Goal: Task Accomplishment & Management: Manage account settings

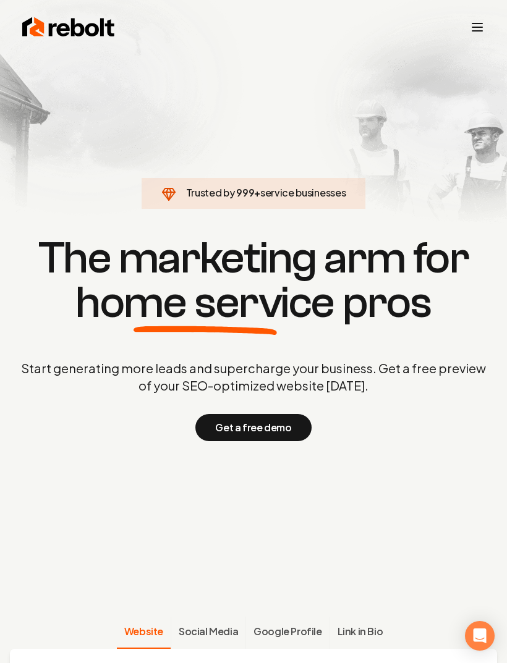
click at [467, 27] on div "Rebolt Company About Blog Jobs Tools Google Review QR Code Generator Google Bus…" at bounding box center [253, 27] width 492 height 35
click at [479, 28] on icon "Toggle mobile menu" at bounding box center [477, 27] width 15 height 15
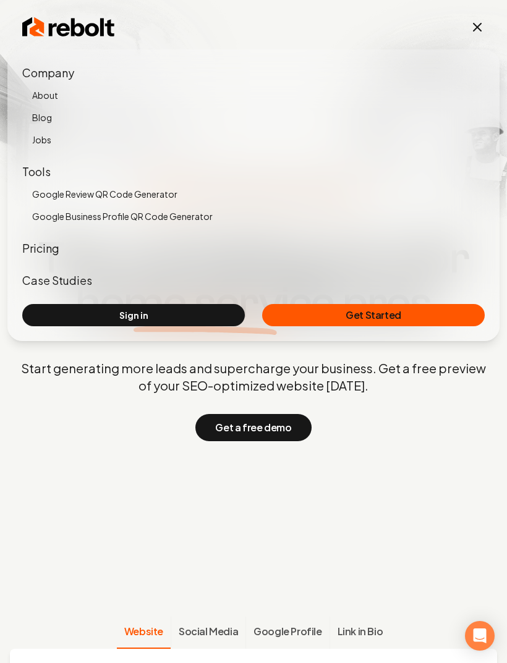
click at [215, 313] on link "Sign in" at bounding box center [133, 315] width 223 height 22
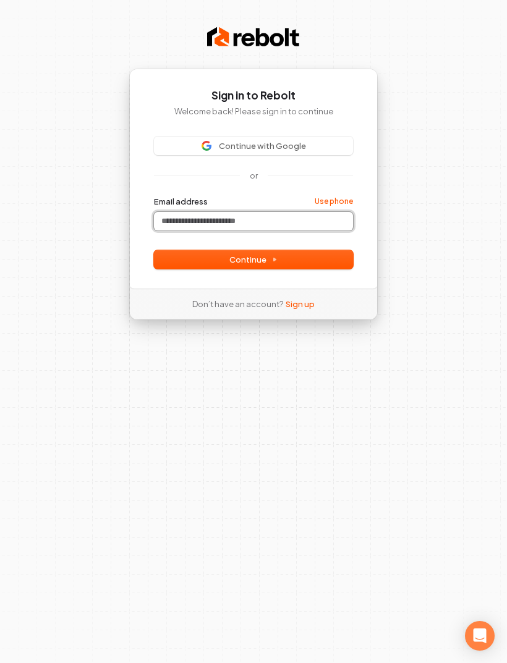
click at [292, 226] on input "Email address" at bounding box center [253, 221] width 199 height 19
click at [276, 263] on icon at bounding box center [274, 260] width 6 height 6
type input "**********"
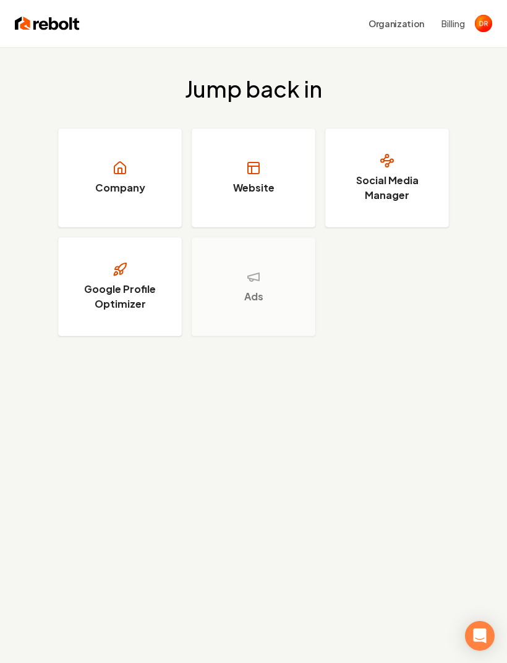
click at [257, 189] on h3 "Website" at bounding box center [253, 188] width 41 height 15
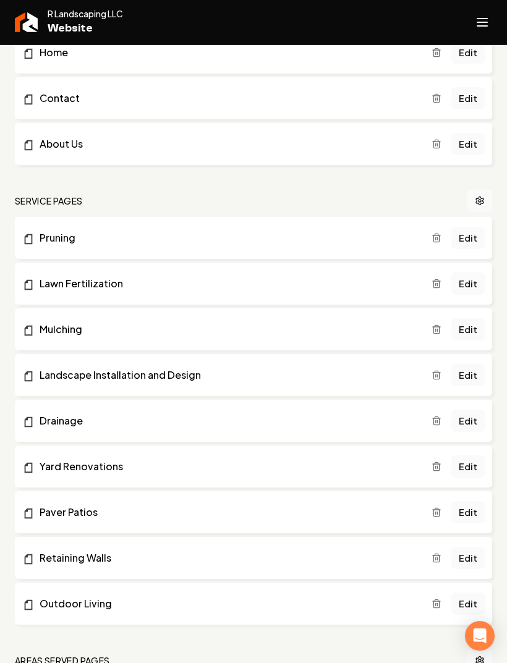
scroll to position [202, 0]
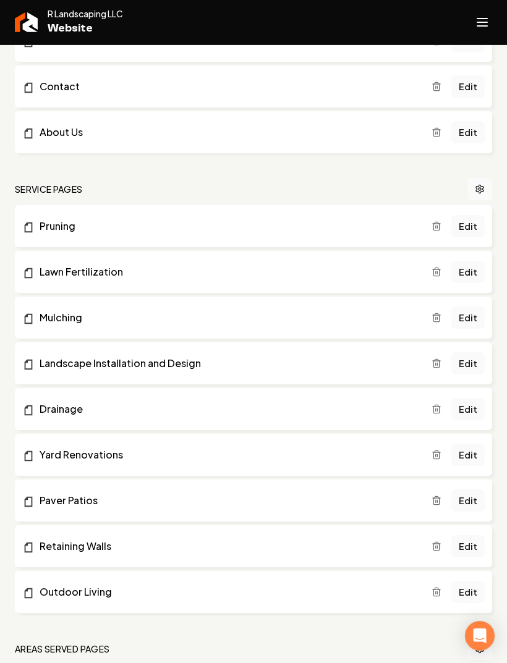
click at [471, 500] on link "Edit" at bounding box center [467, 501] width 33 height 22
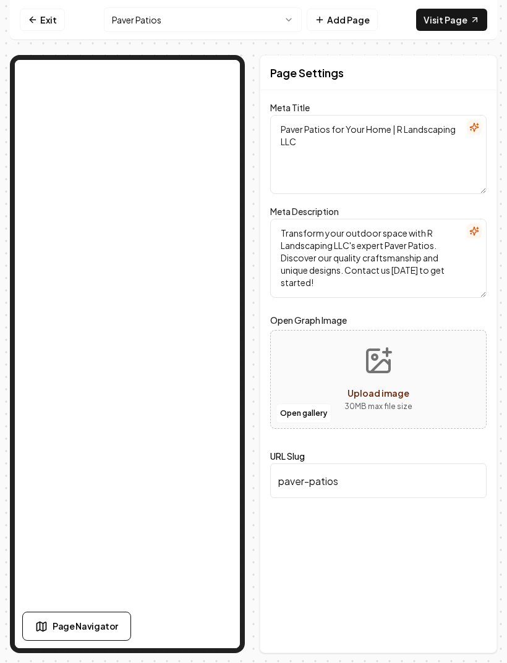
click at [404, 392] on span "Upload image" at bounding box center [378, 393] width 62 height 11
type input "**********"
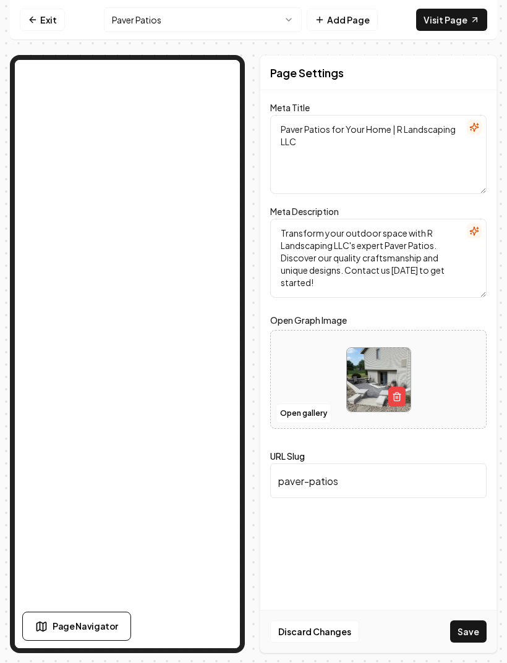
click at [390, 394] on button "button" at bounding box center [396, 397] width 17 height 20
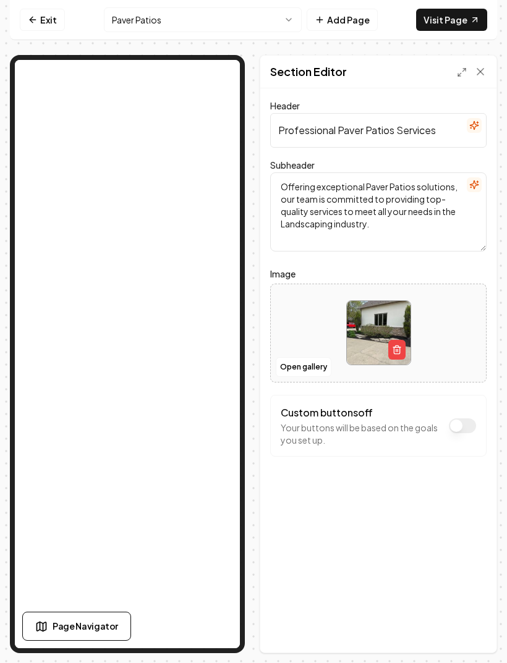
click at [436, 326] on div at bounding box center [378, 333] width 215 height 85
type input "**********"
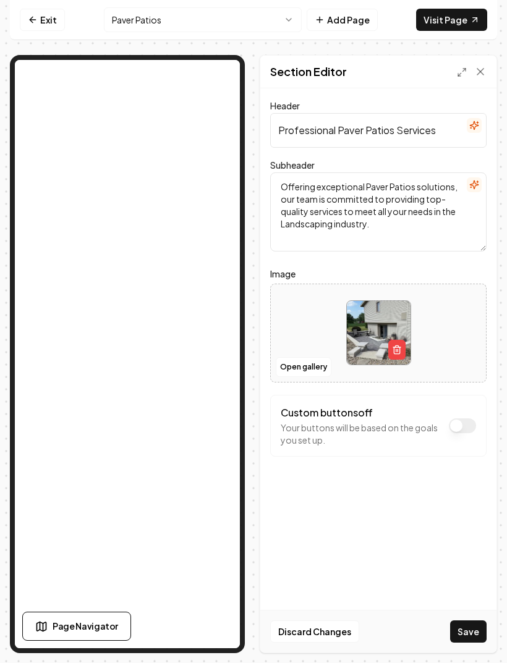
click at [459, 15] on link "Visit Page" at bounding box center [451, 20] width 71 height 22
click at [469, 639] on button "Save" at bounding box center [468, 632] width 36 height 22
click at [456, 20] on link "Visit Page" at bounding box center [451, 20] width 71 height 22
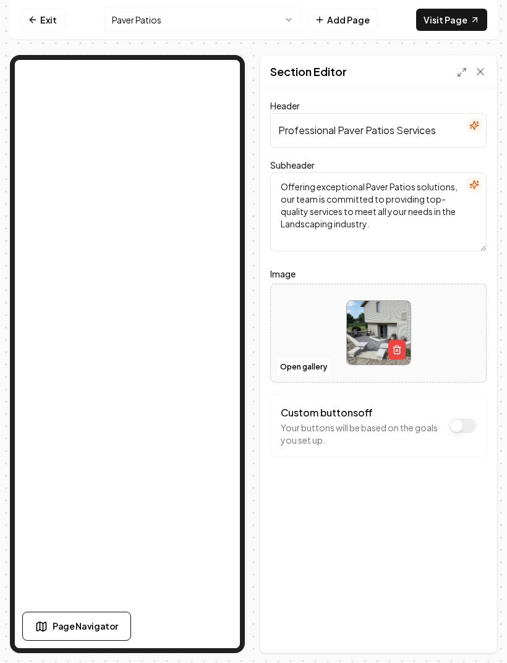
click at [291, 23] on icon "button" at bounding box center [289, 20] width 10 height 10
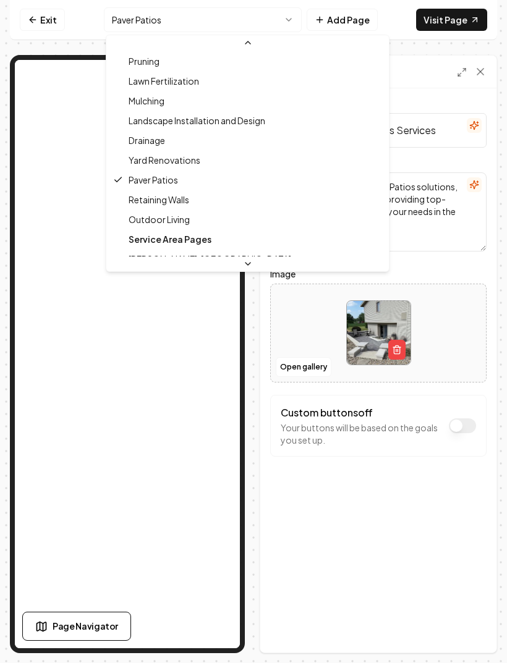
scroll to position [129, 0]
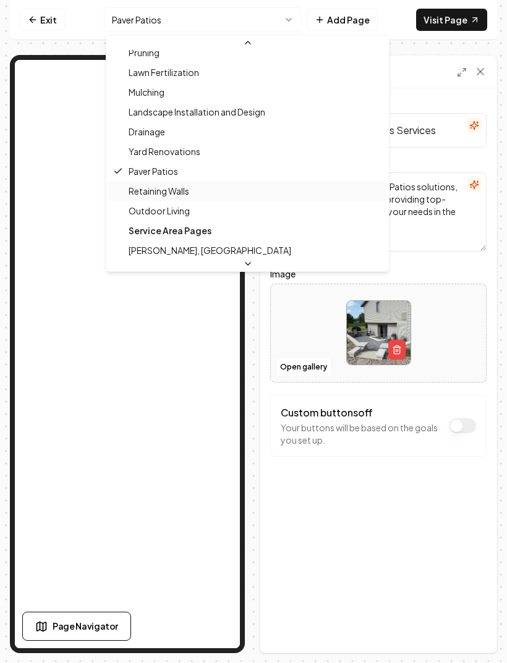
click at [187, 195] on span "Retaining Walls" at bounding box center [159, 191] width 61 height 12
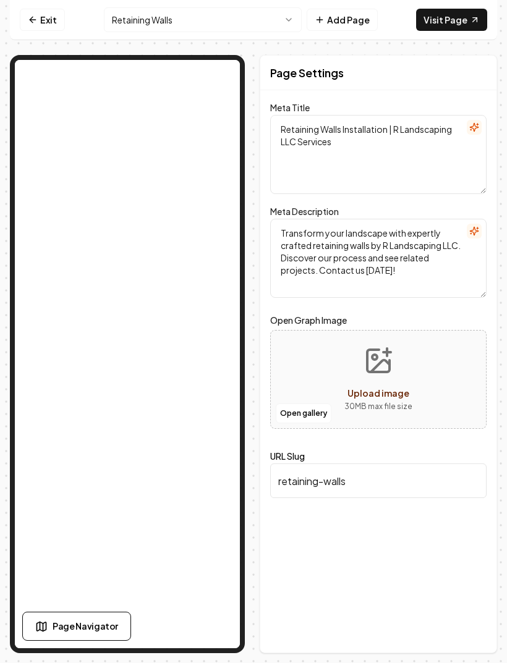
click at [264, 24] on button "Retaining Walls" at bounding box center [203, 19] width 198 height 25
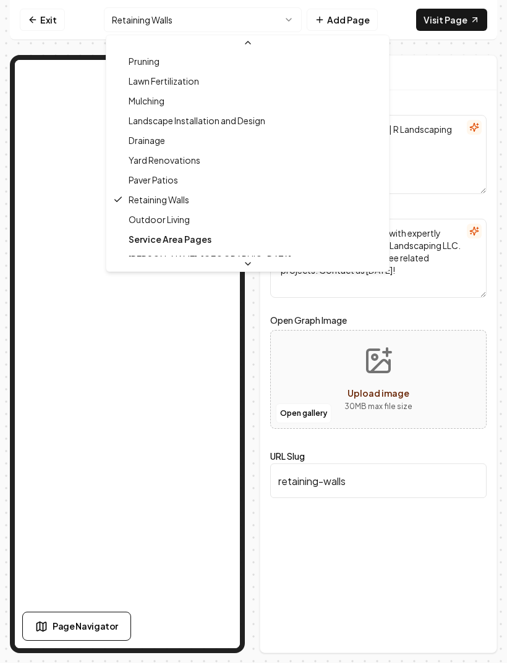
scroll to position [124, 0]
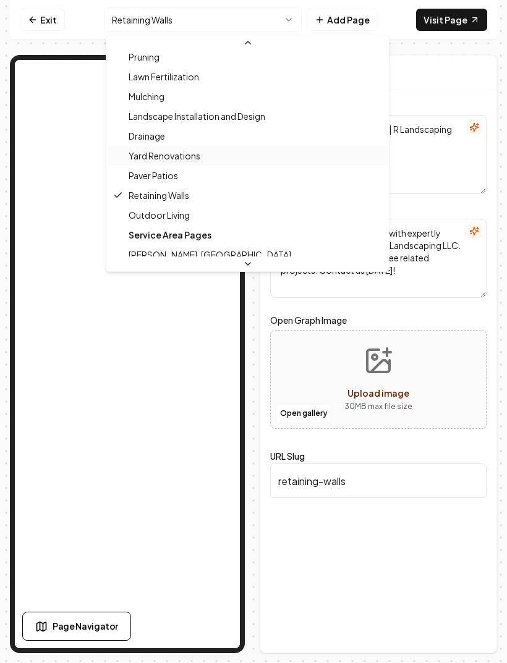
click at [206, 155] on div "Yard Renovations" at bounding box center [248, 156] width 278 height 20
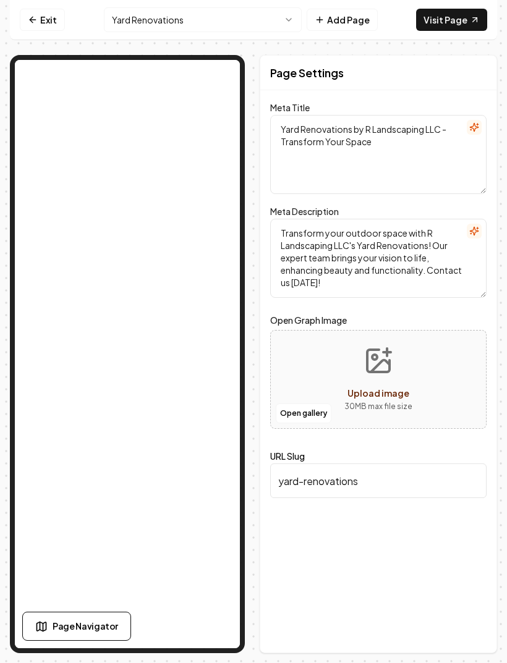
click at [278, 22] on button "Yard Renovations" at bounding box center [203, 19] width 198 height 25
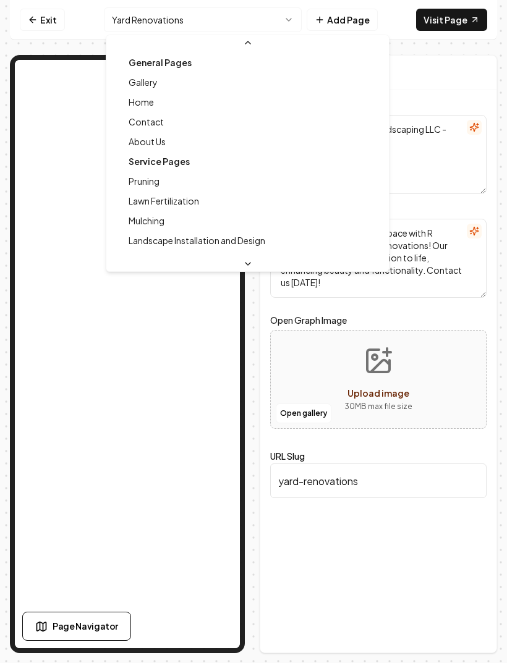
scroll to position [33, 0]
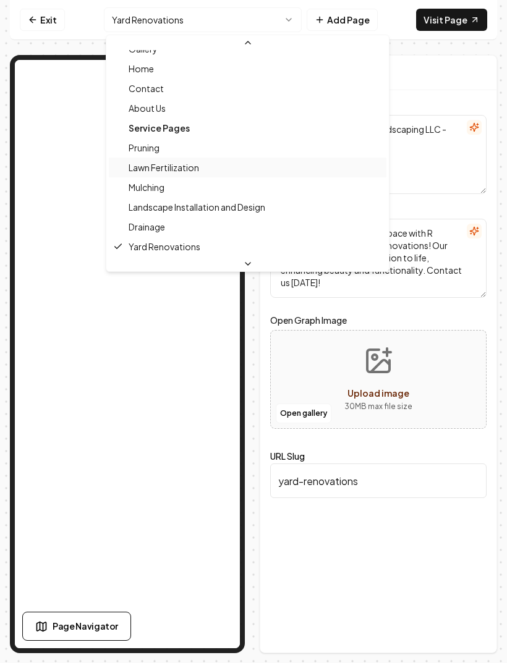
click at [208, 168] on div "Lawn Fertilization" at bounding box center [248, 168] width 278 height 20
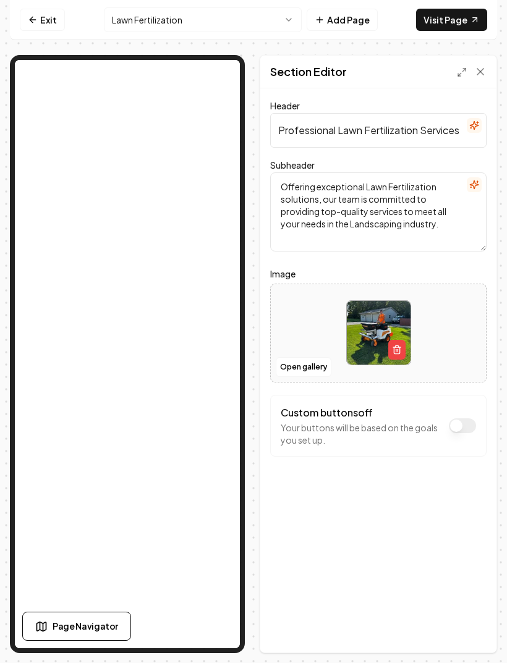
click at [376, 310] on img at bounding box center [379, 333] width 64 height 64
type input "**********"
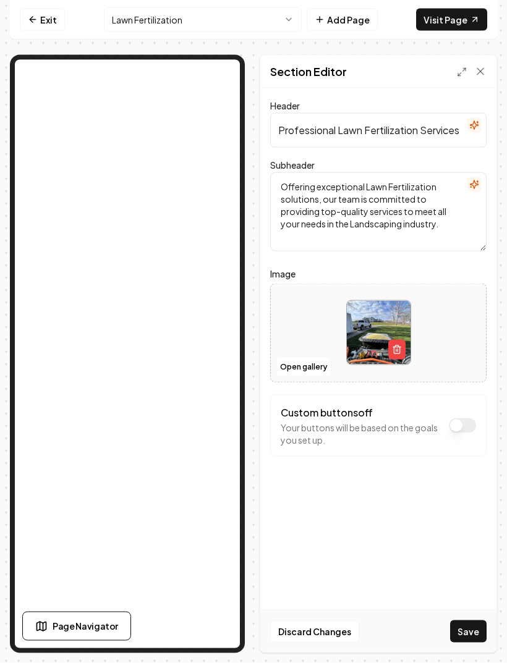
scroll to position [30, 0]
click at [467, 639] on button "Save" at bounding box center [468, 632] width 36 height 22
click at [442, 21] on link "Visit Page" at bounding box center [451, 20] width 71 height 22
click at [274, 19] on button "Lawn Fertilization" at bounding box center [203, 19] width 198 height 25
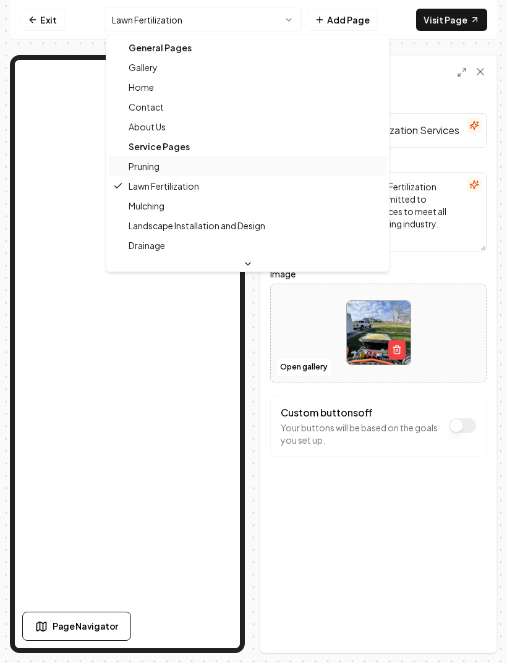
click at [163, 167] on div "Pruning" at bounding box center [248, 166] width 278 height 20
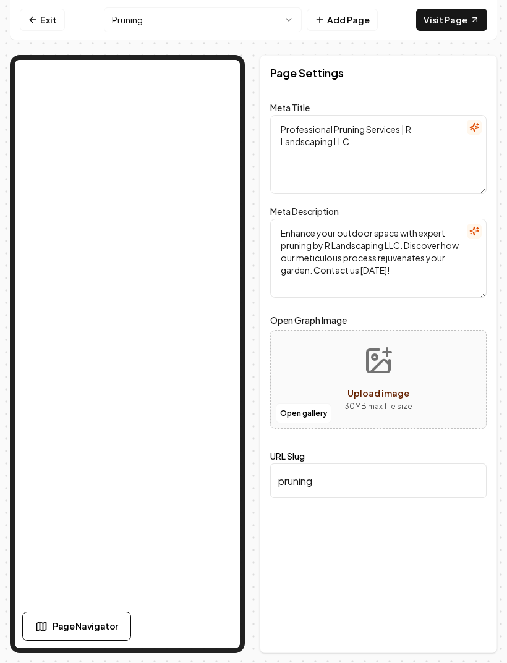
click at [280, 22] on button "Pruning" at bounding box center [203, 19] width 198 height 25
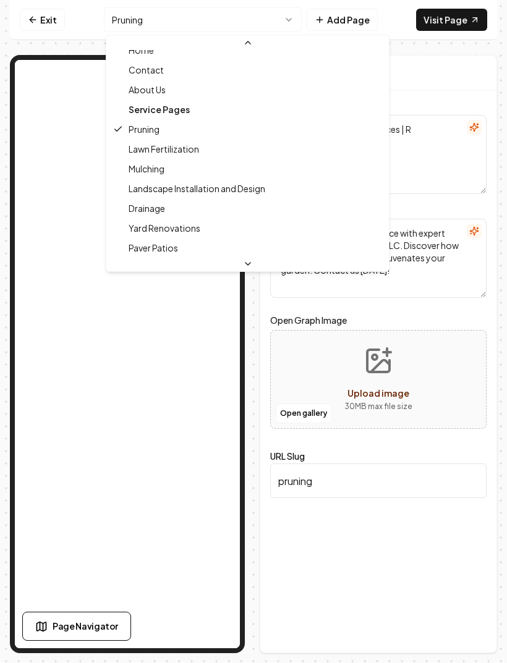
scroll to position [58, 0]
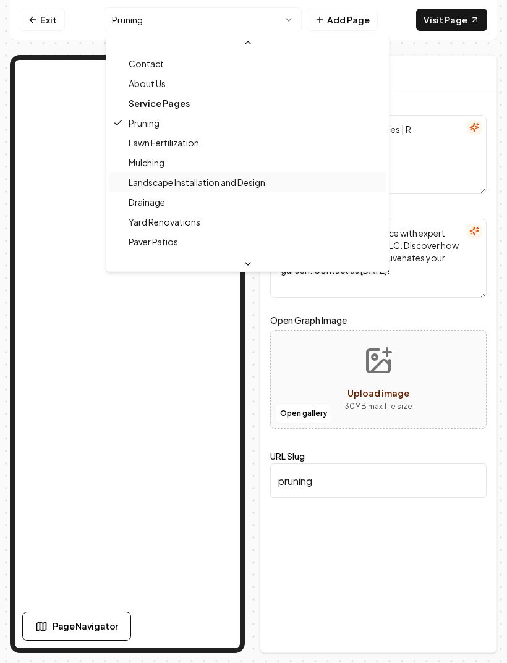
click at [243, 186] on span "Landscape Installation and Design" at bounding box center [197, 182] width 137 height 12
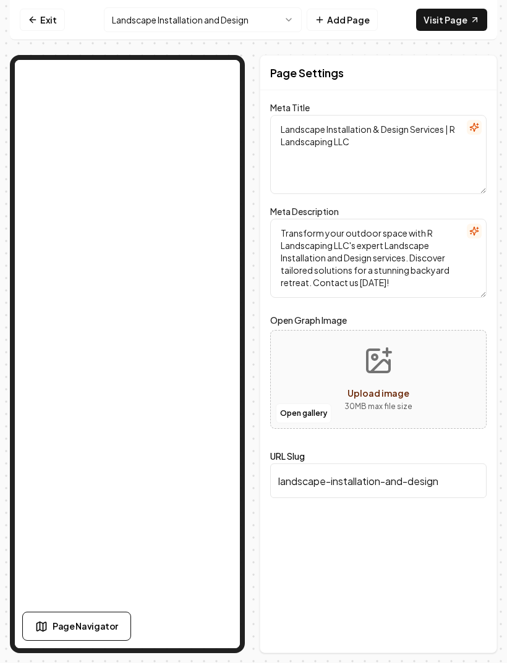
click at [286, 17] on icon "button" at bounding box center [289, 20] width 10 height 10
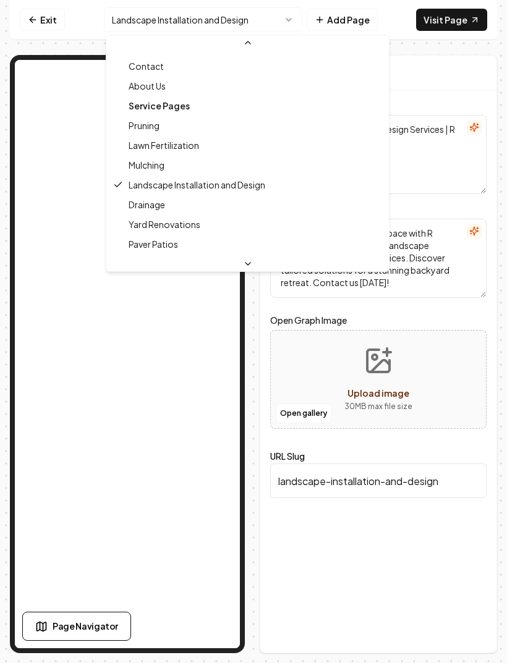
scroll to position [60, 0]
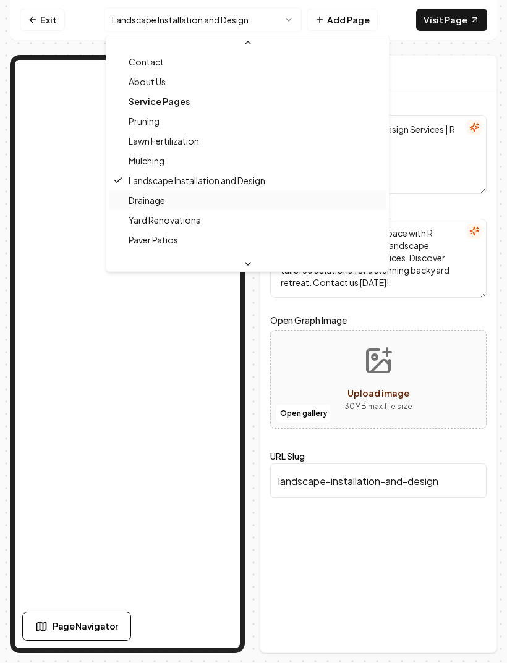
click at [222, 203] on div "Drainage" at bounding box center [248, 200] width 278 height 20
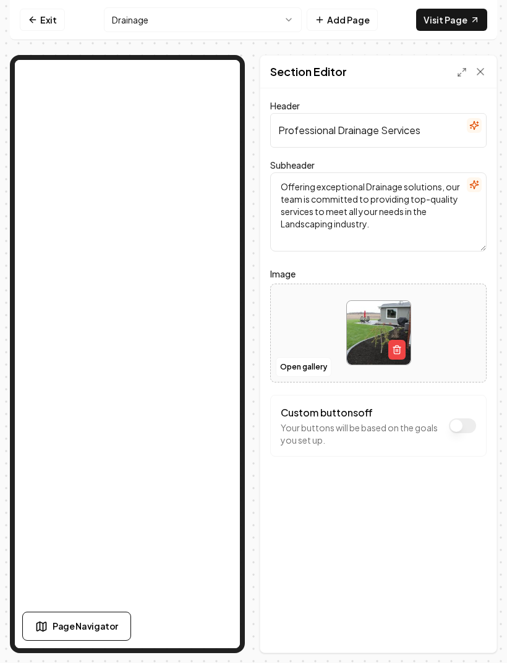
click at [353, 316] on img at bounding box center [379, 333] width 64 height 64
click at [358, 313] on img at bounding box center [379, 333] width 64 height 64
type input "**********"
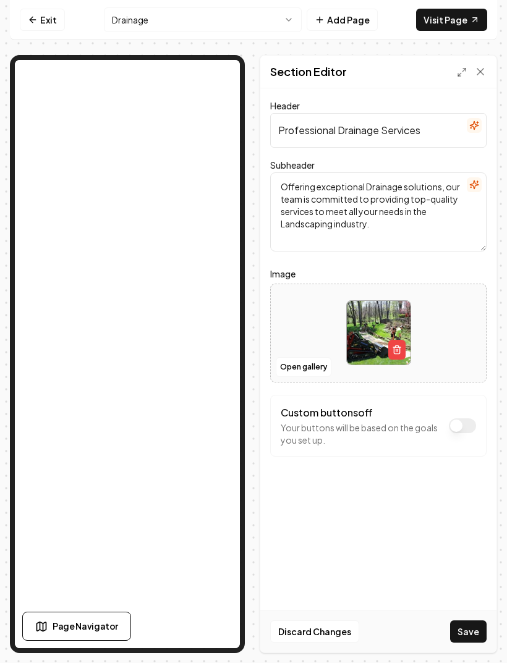
scroll to position [30, 0]
click at [465, 637] on button "Save" at bounding box center [468, 632] width 36 height 22
click at [462, 22] on link "Visit Page" at bounding box center [451, 20] width 71 height 22
click at [290, 17] on icon "button" at bounding box center [289, 20] width 10 height 10
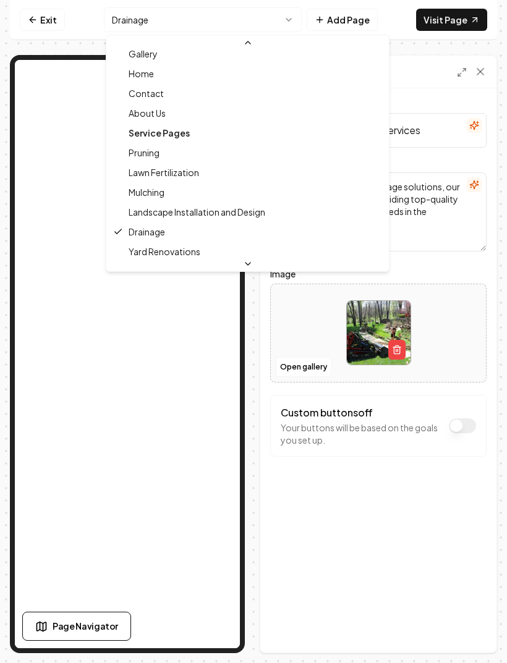
scroll to position [43, 0]
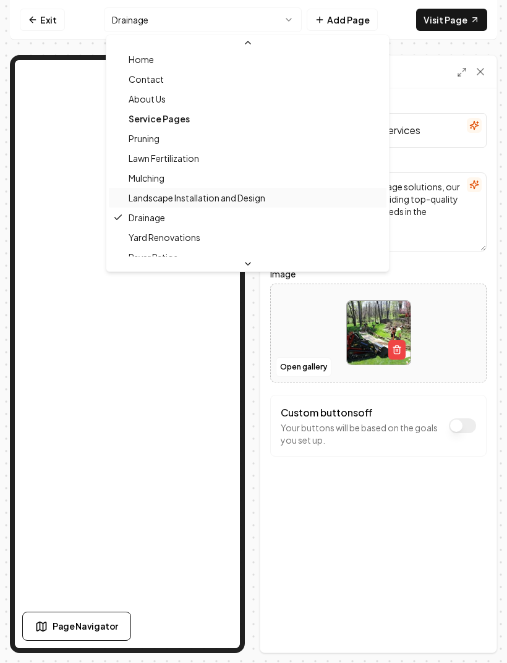
click at [249, 199] on span "Landscape Installation and Design" at bounding box center [197, 198] width 137 height 12
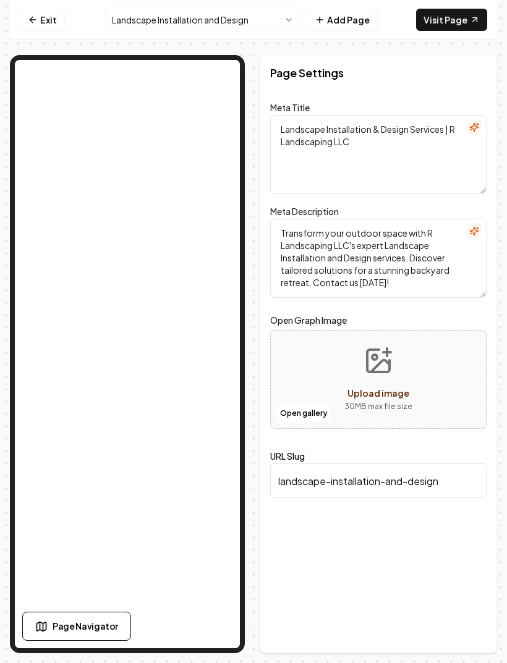
click at [282, 26] on button "Landscape Installation and Design" at bounding box center [203, 19] width 198 height 25
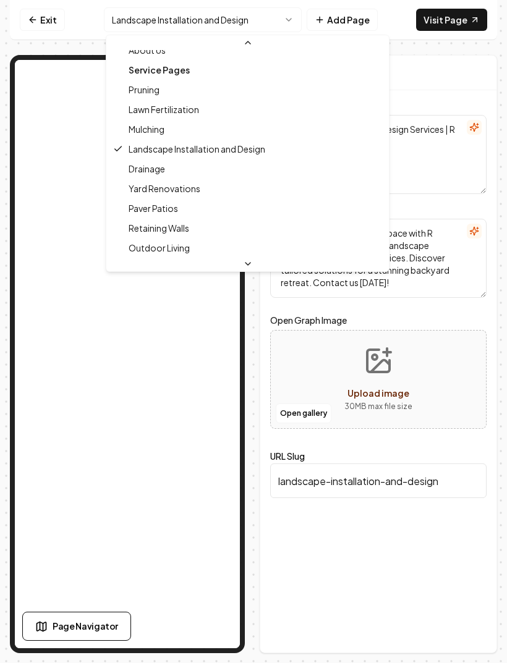
scroll to position [96, 0]
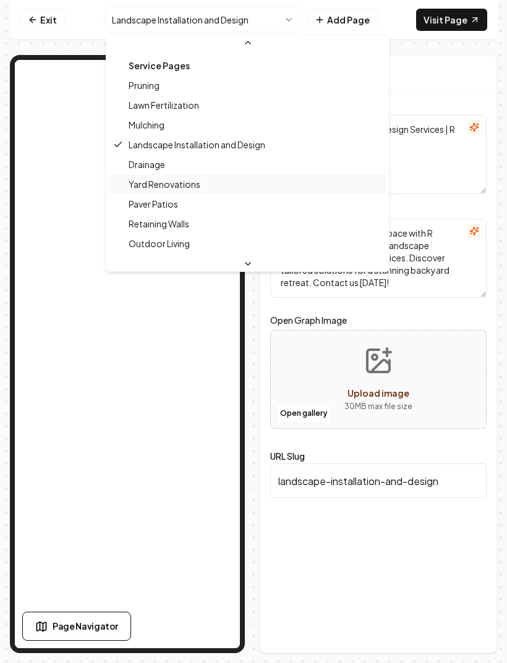
click at [203, 188] on div "Yard Renovations" at bounding box center [248, 184] width 278 height 20
type textarea "Yard Renovations by R Landscaping LLC - Transform Your Space"
type textarea "Transform your outdoor space with R Landscaping LLC's Yard Renovations! Our exp…"
type input "yard-renovations"
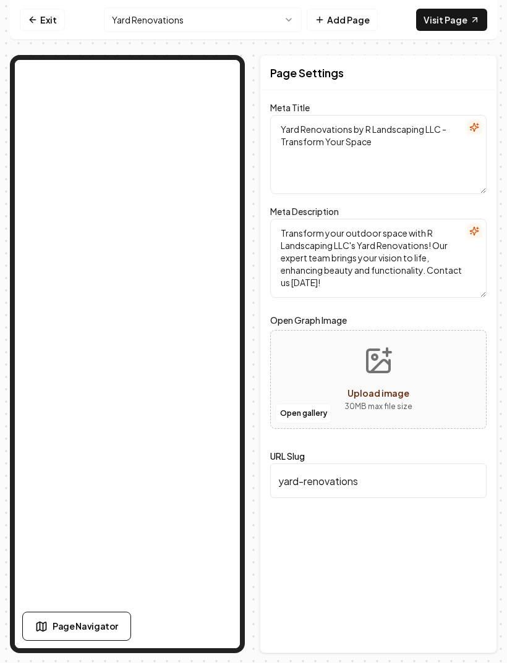
click at [287, 19] on icon "button" at bounding box center [289, 20] width 10 height 10
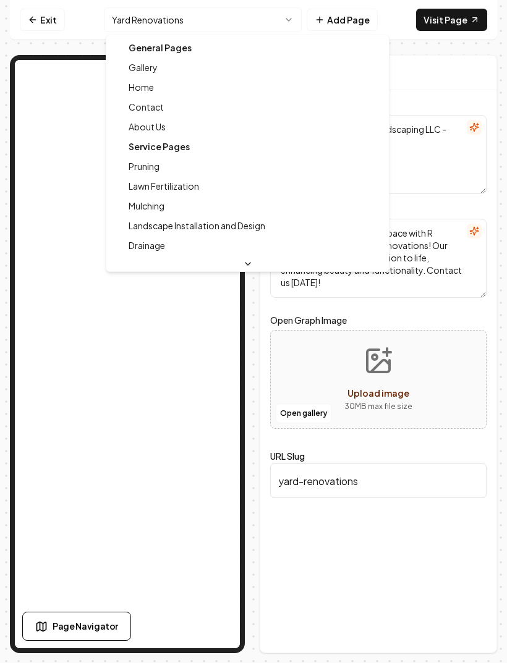
scroll to position [33, 0]
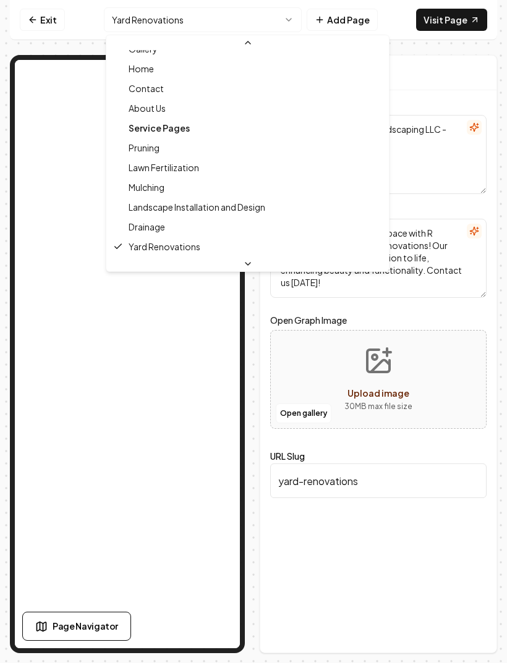
click at [357, 181] on html "Computer Required This feature is only available on a computer. Please switch t…" at bounding box center [253, 331] width 507 height 663
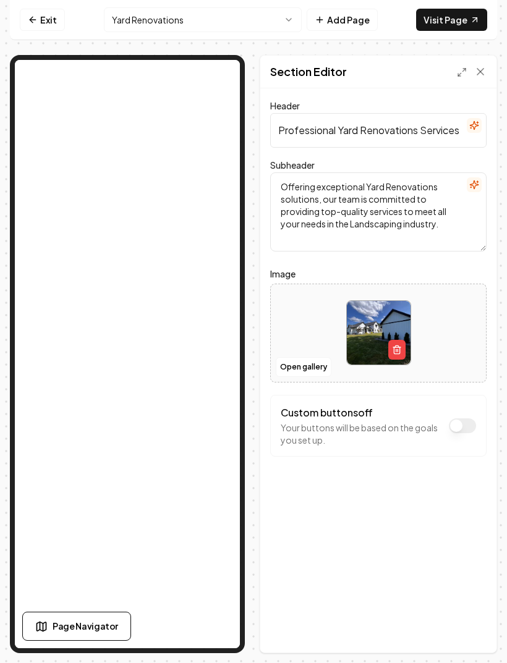
click at [366, 314] on img at bounding box center [379, 333] width 64 height 64
type input "**********"
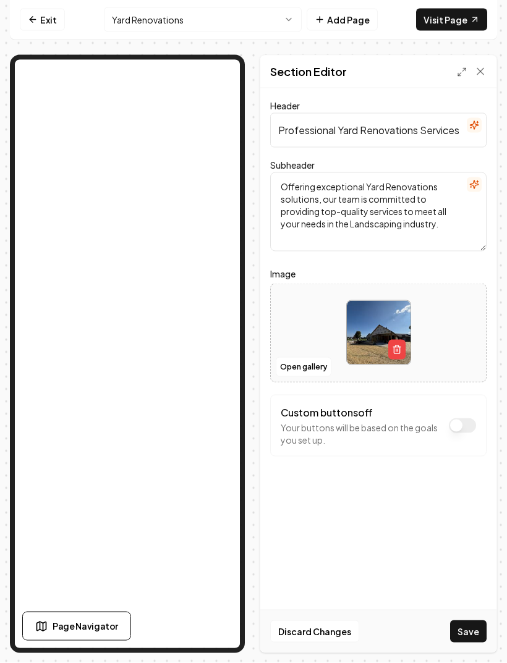
scroll to position [30, 0]
click at [469, 637] on button "Save" at bounding box center [468, 632] width 36 height 22
click at [462, 24] on link "Visit Page" at bounding box center [451, 20] width 71 height 22
click at [277, 20] on button "Yard Renovations" at bounding box center [203, 19] width 198 height 25
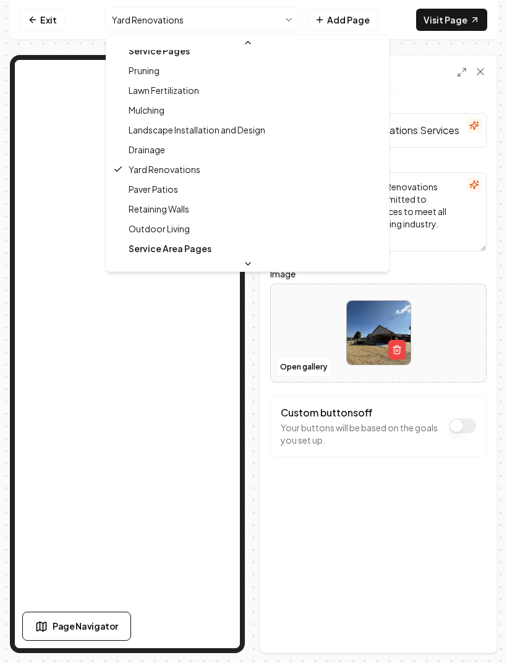
scroll to position [113, 0]
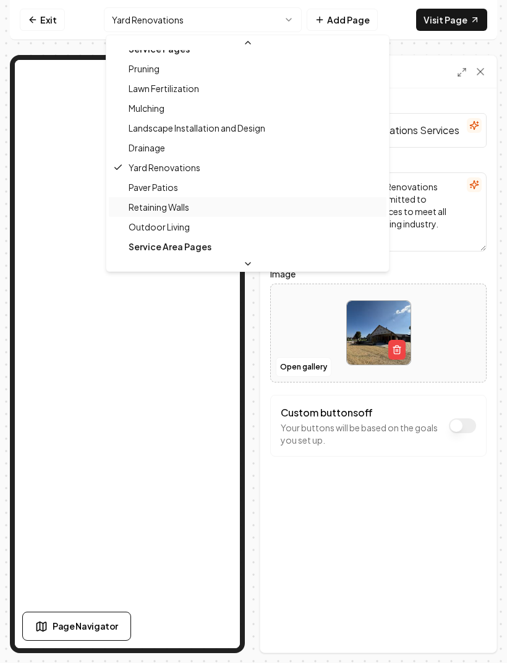
click at [212, 209] on div "Retaining Walls" at bounding box center [248, 207] width 278 height 20
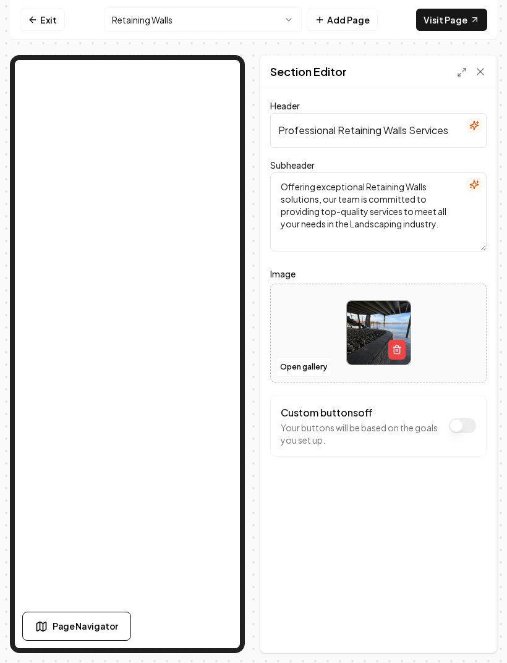
click at [380, 312] on img at bounding box center [379, 333] width 64 height 64
type input "**********"
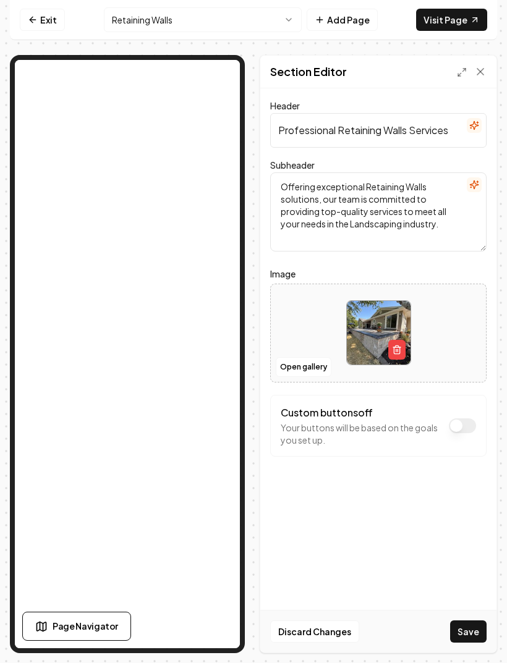
scroll to position [30, 0]
click at [467, 632] on button "Save" at bounding box center [468, 632] width 36 height 22
click at [454, 20] on link "Visit Page" at bounding box center [451, 20] width 71 height 22
click at [274, 21] on button "Retaining Walls" at bounding box center [203, 19] width 198 height 25
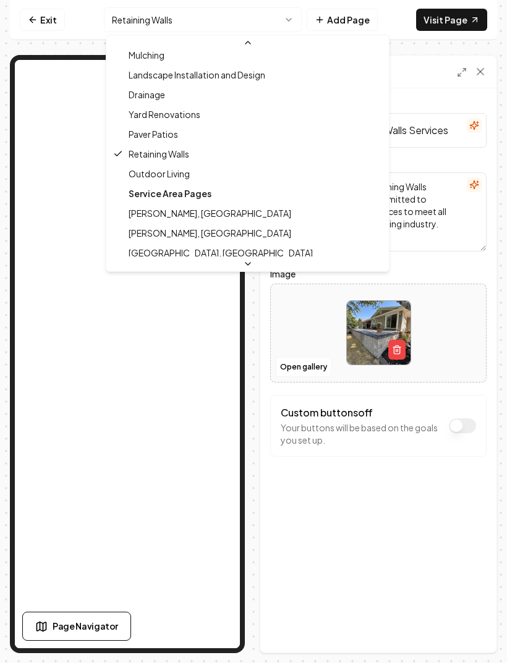
scroll to position [171, 0]
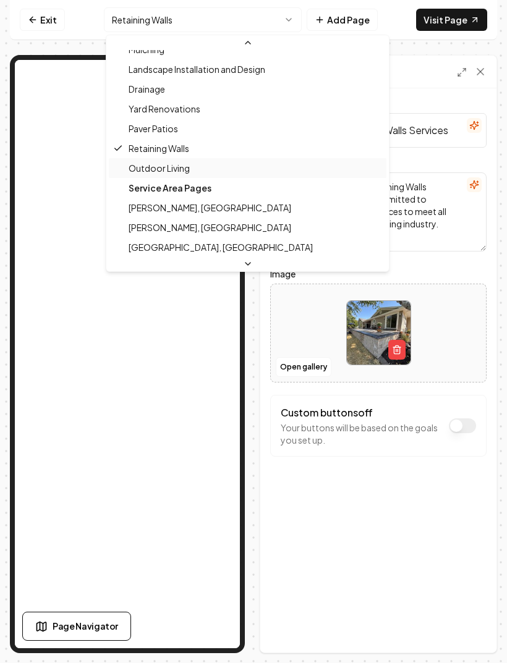
click at [226, 167] on div "Outdoor Living" at bounding box center [248, 168] width 278 height 20
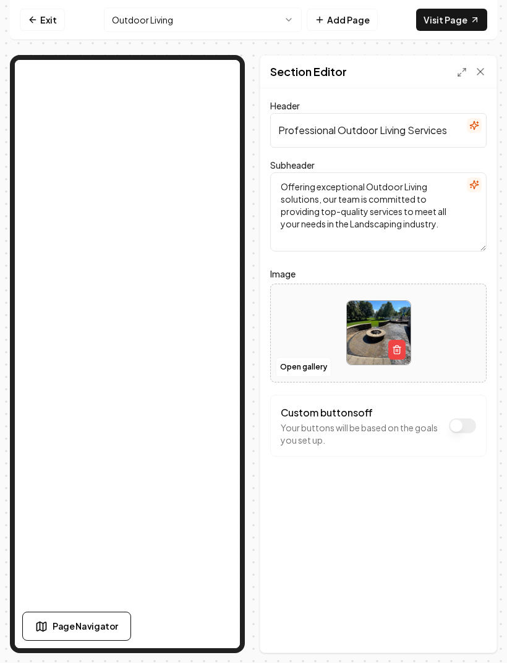
click at [381, 313] on img at bounding box center [379, 333] width 64 height 64
click at [274, 16] on button "Outdoor Living" at bounding box center [203, 19] width 198 height 25
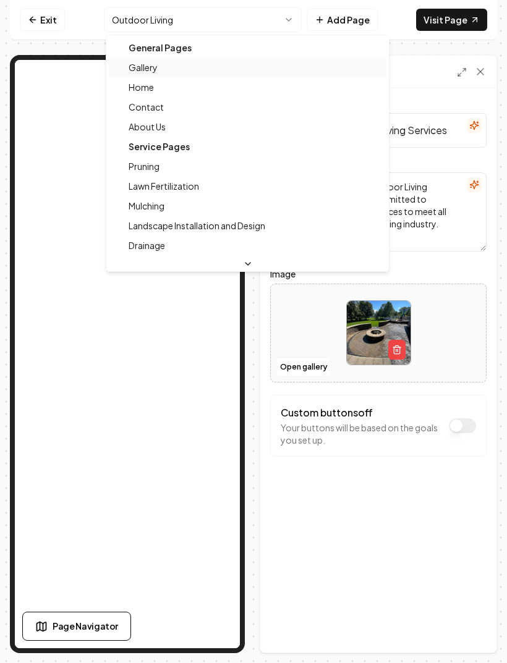
click at [155, 67] on span "Gallery" at bounding box center [143, 67] width 29 height 12
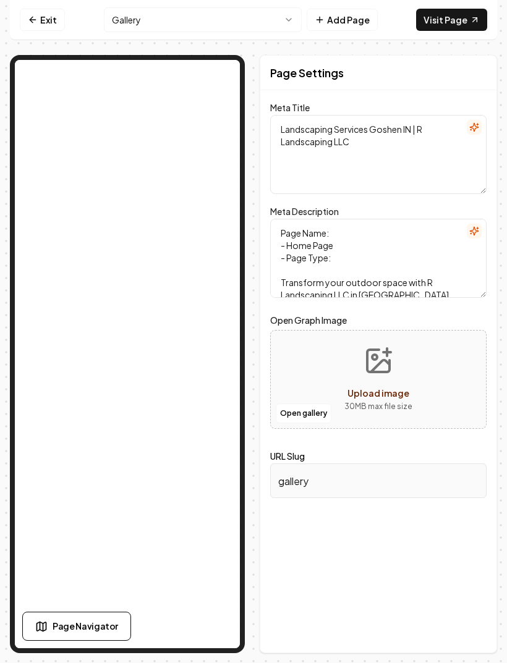
click at [288, 16] on icon "button" at bounding box center [289, 20] width 10 height 10
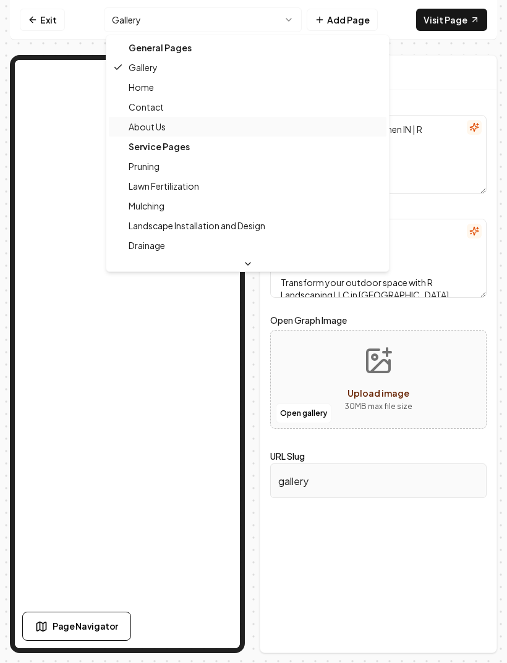
click at [165, 131] on span "About Us" at bounding box center [147, 127] width 37 height 12
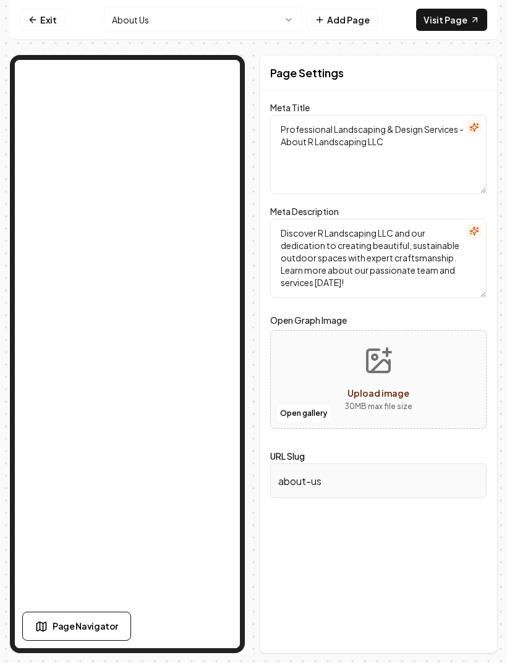
click at [289, 25] on button "About Us" at bounding box center [203, 19] width 198 height 25
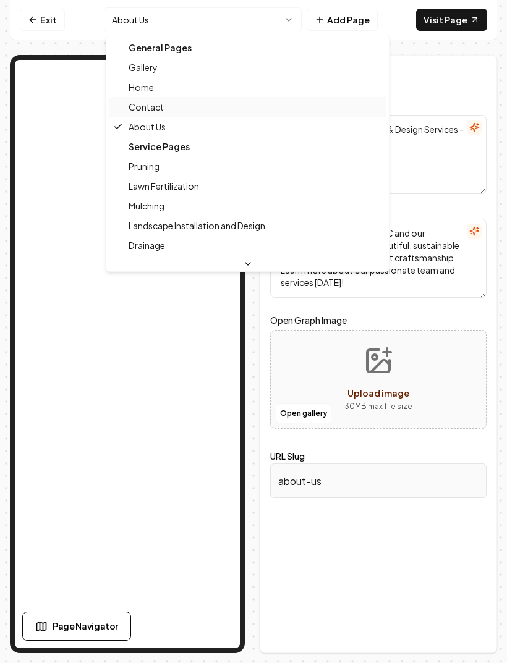
click at [183, 111] on div "Contact" at bounding box center [248, 107] width 278 height 20
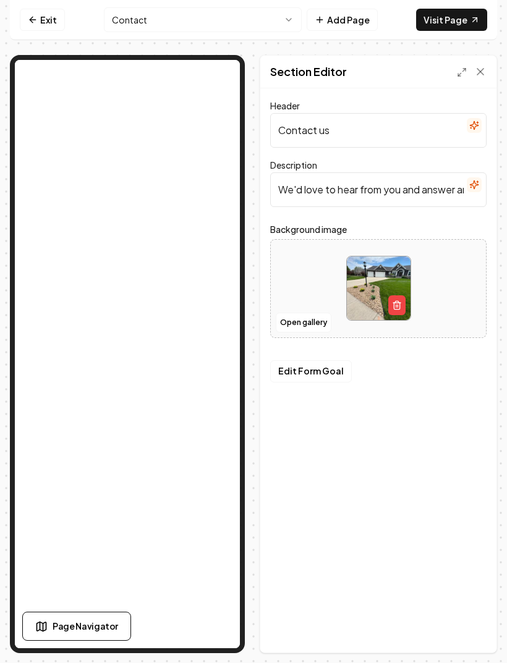
click at [385, 268] on img at bounding box center [379, 289] width 64 height 64
type input "**********"
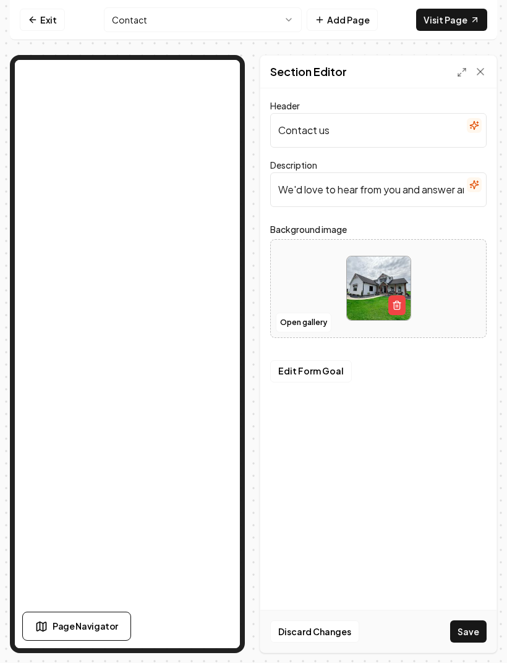
scroll to position [30, 0]
click at [469, 634] on button "Save" at bounding box center [468, 632] width 36 height 22
click at [465, 20] on link "Visit Page" at bounding box center [451, 20] width 71 height 22
click at [281, 31] on button "Contact" at bounding box center [203, 19] width 198 height 25
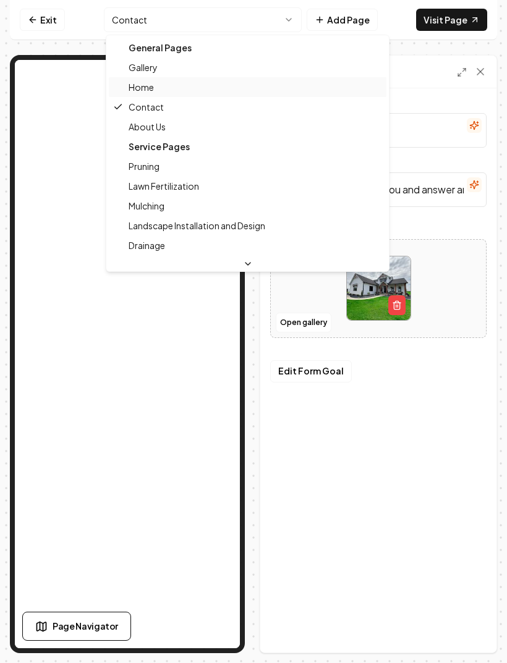
click at [170, 90] on div "Home" at bounding box center [248, 87] width 278 height 20
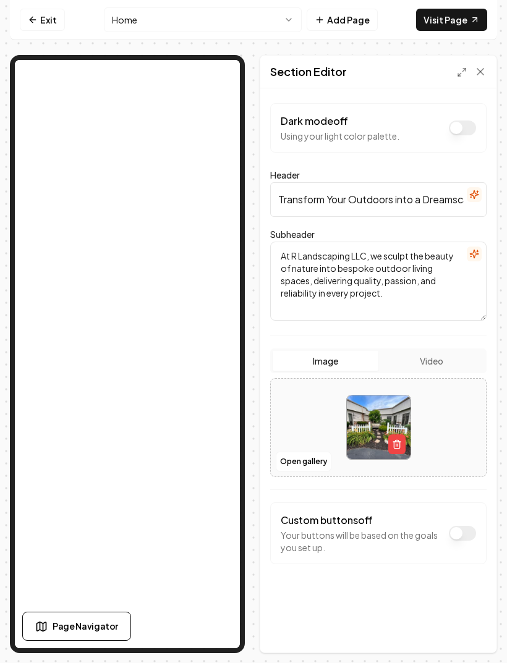
click at [445, 362] on button "Video" at bounding box center [431, 361] width 106 height 20
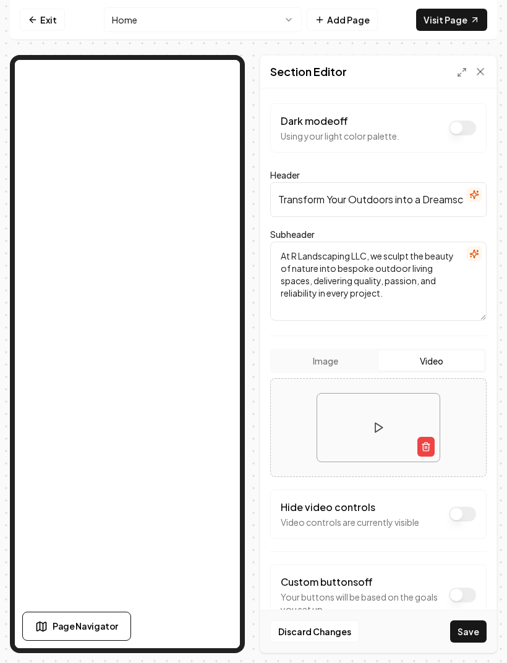
click at [333, 360] on button "Image" at bounding box center [326, 361] width 106 height 20
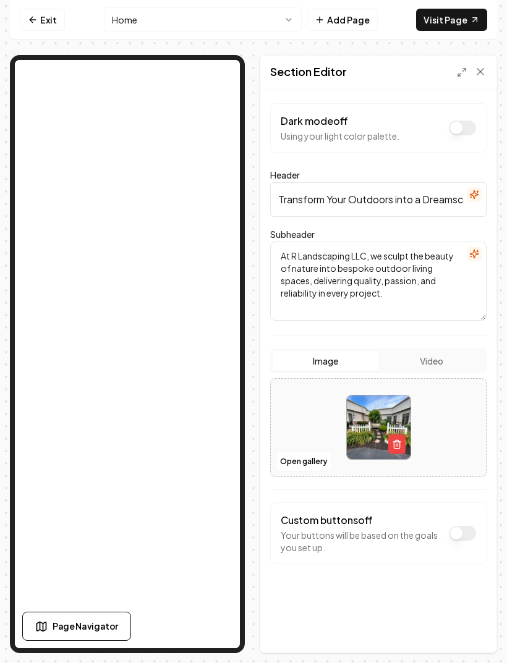
click at [448, 19] on link "Visit Page" at bounding box center [451, 20] width 71 height 22
click at [437, 359] on button "Video" at bounding box center [431, 361] width 106 height 20
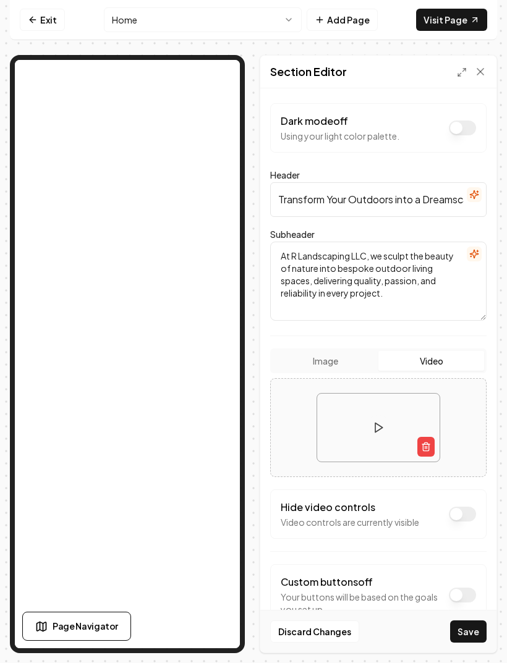
scroll to position [30, 0]
click at [336, 351] on button "Image" at bounding box center [326, 361] width 106 height 20
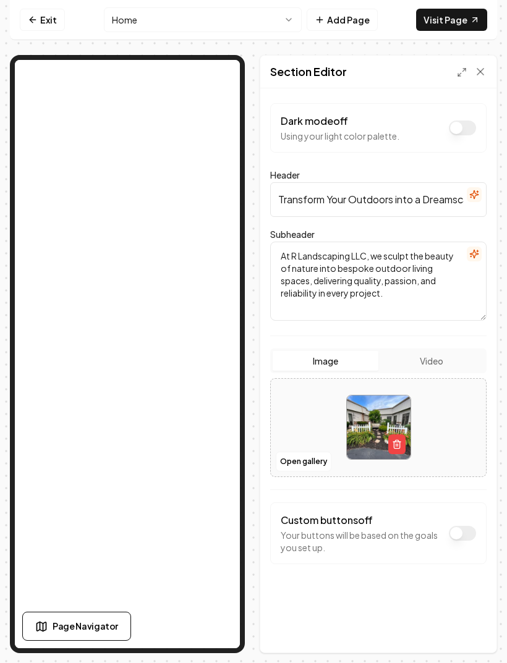
click at [387, 396] on img at bounding box center [379, 428] width 64 height 64
type input "**********"
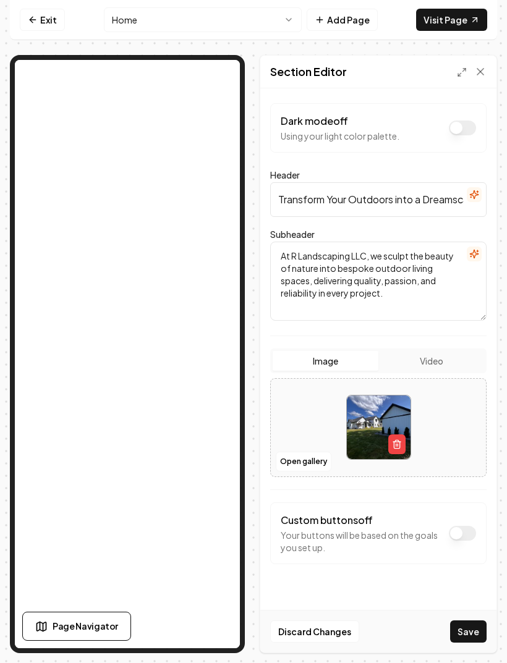
click at [473, 637] on button "Save" at bounding box center [468, 632] width 36 height 22
click at [459, 20] on link "Visit Page" at bounding box center [451, 20] width 71 height 22
click at [441, 365] on button "Video" at bounding box center [431, 361] width 106 height 20
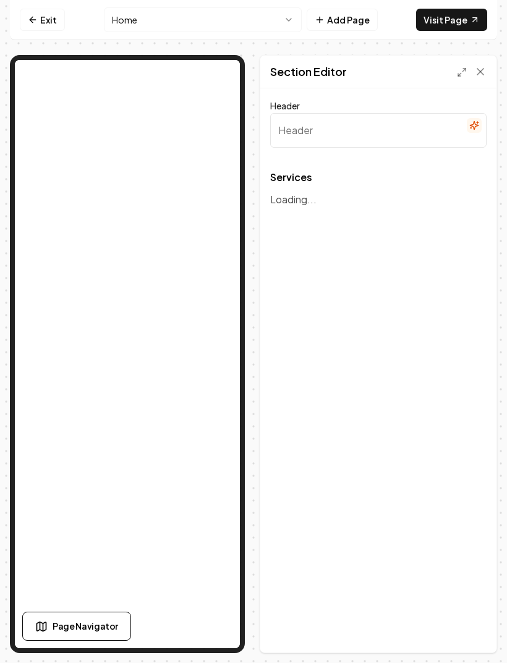
type input "Our Expert Landscaping Services"
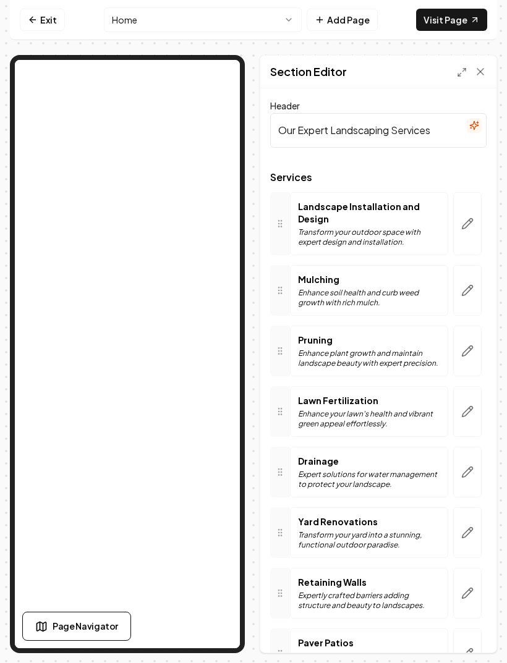
click at [467, 410] on icon "button" at bounding box center [467, 411] width 11 height 11
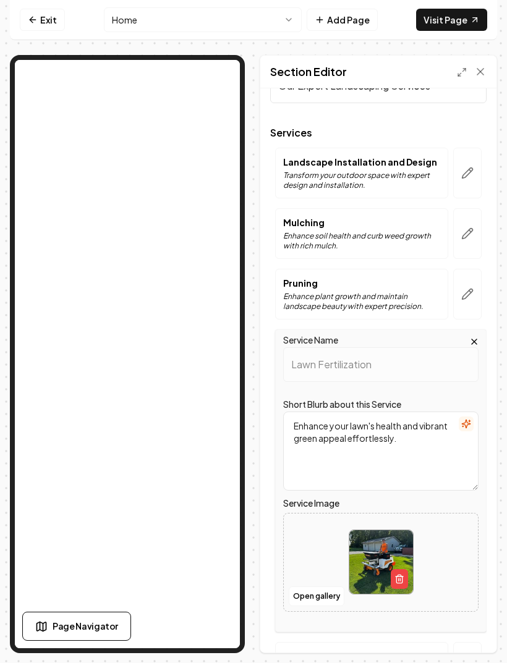
scroll to position [112, 0]
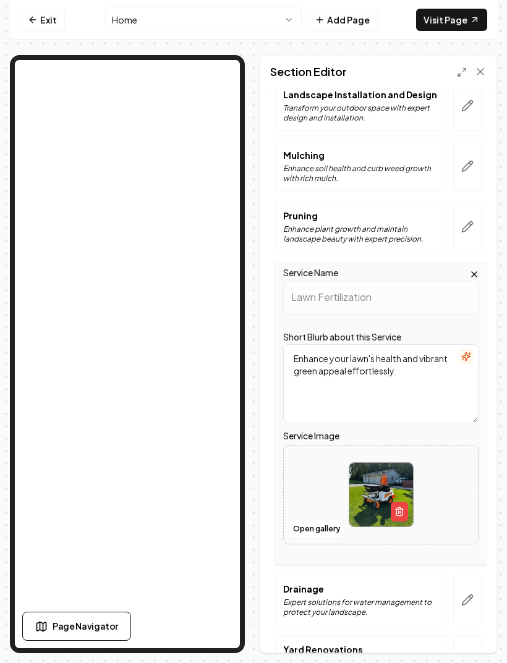
click at [388, 475] on img at bounding box center [381, 495] width 64 height 64
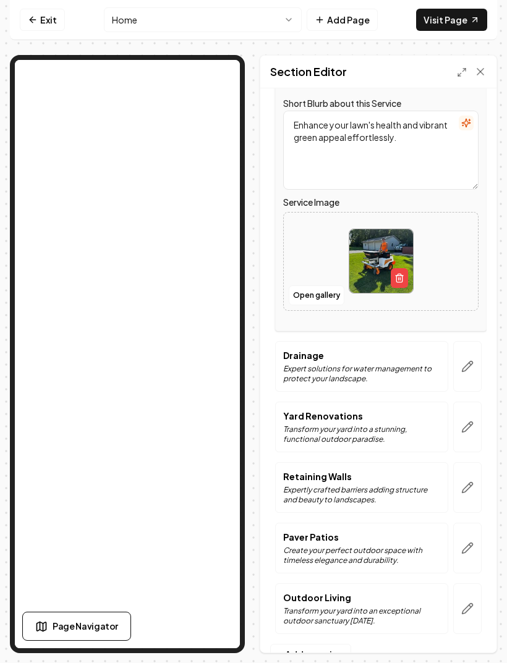
scroll to position [344, 0]
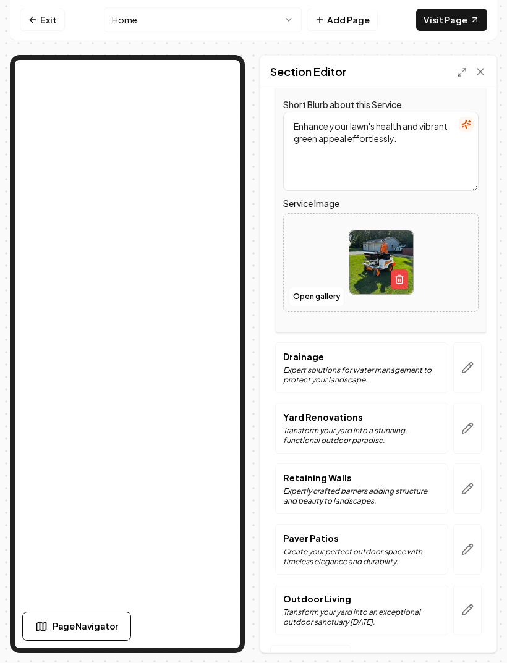
click at [384, 252] on img at bounding box center [381, 263] width 64 height 64
type input "**********"
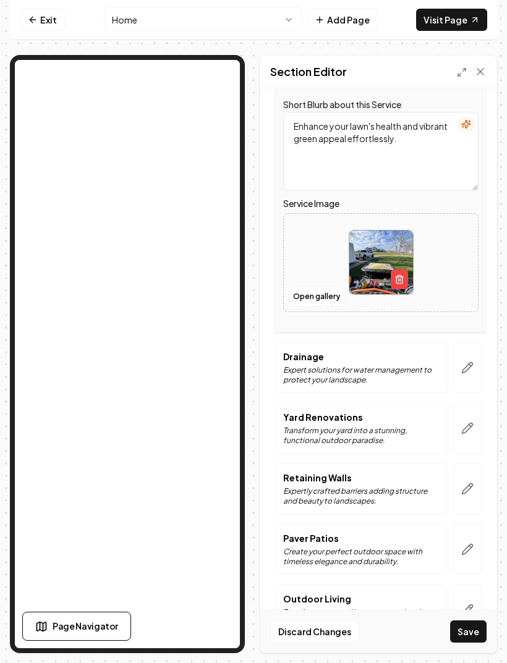
scroll to position [27, 0]
click at [465, 362] on icon "button" at bounding box center [467, 367] width 11 height 11
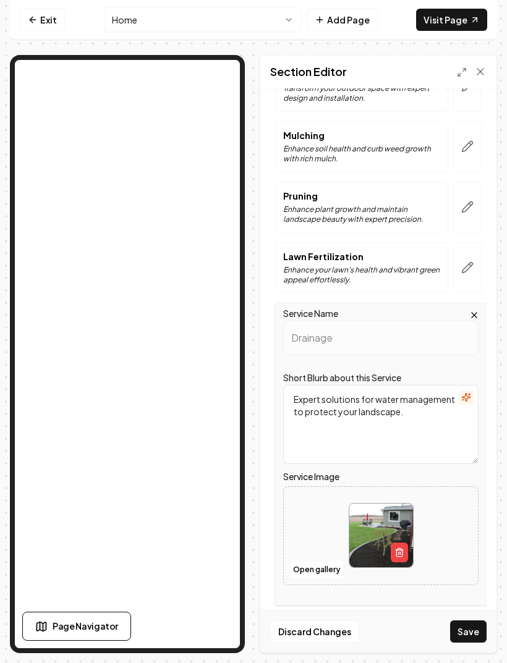
scroll to position [125, 0]
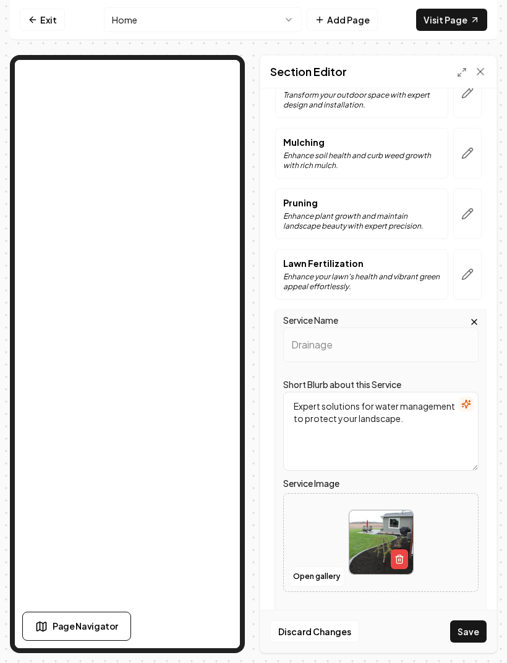
click at [470, 271] on icon "button" at bounding box center [470, 272] width 2 height 2
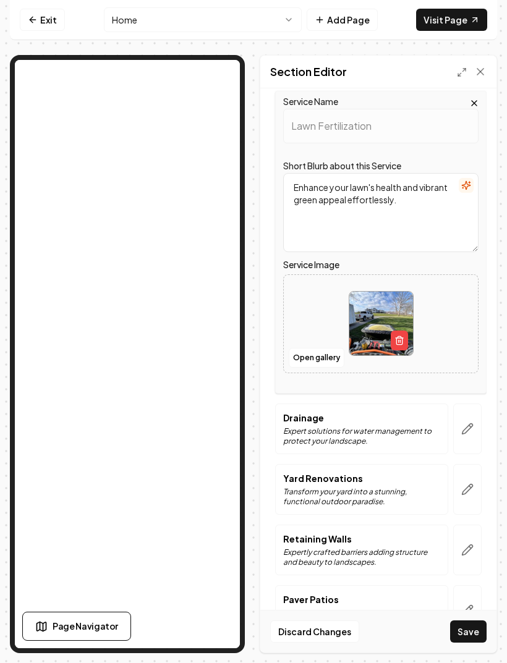
scroll to position [338, 0]
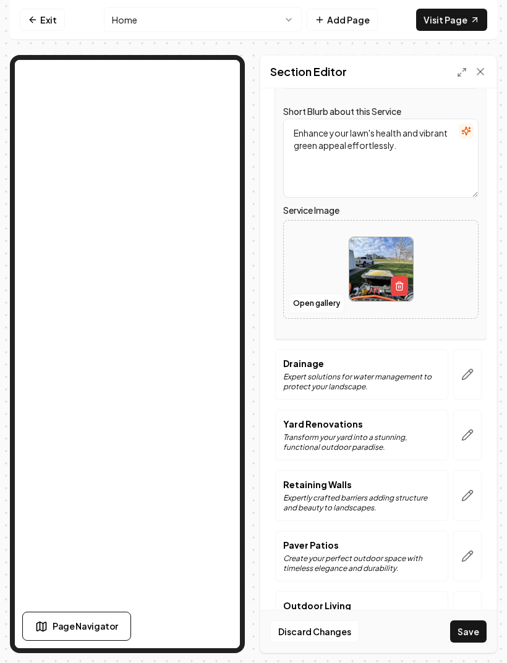
click at [466, 368] on icon "button" at bounding box center [467, 374] width 12 height 12
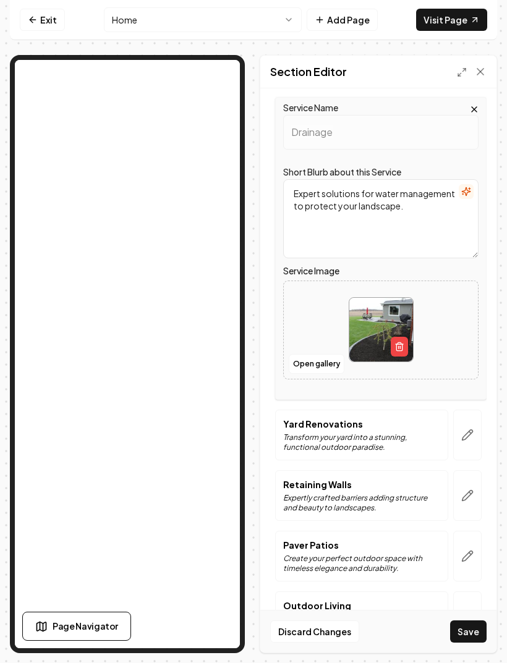
click at [368, 298] on img at bounding box center [381, 330] width 64 height 64
type input "**********"
click at [458, 411] on button "button" at bounding box center [467, 435] width 28 height 51
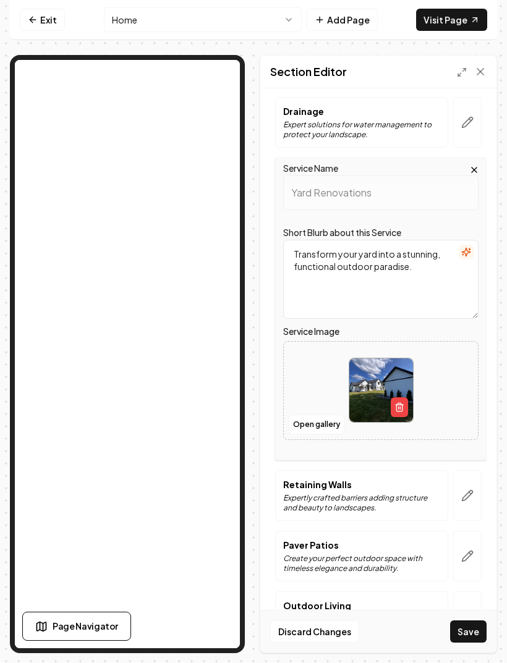
click at [369, 359] on img at bounding box center [381, 391] width 64 height 64
type input "**********"
click at [464, 478] on button "button" at bounding box center [467, 495] width 28 height 51
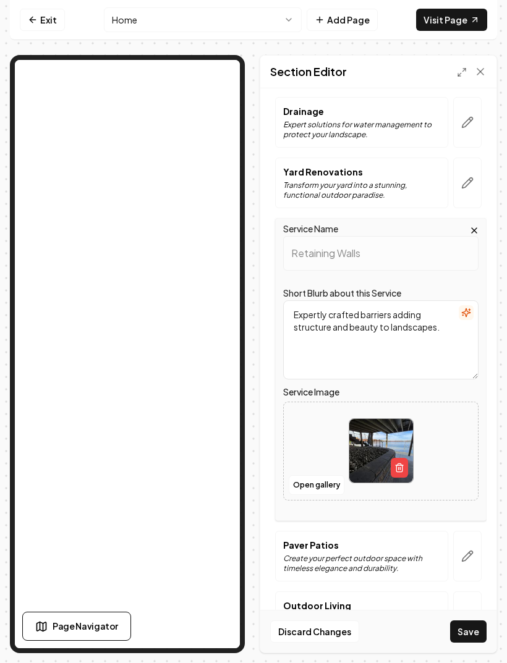
click at [379, 419] on img at bounding box center [381, 451] width 64 height 64
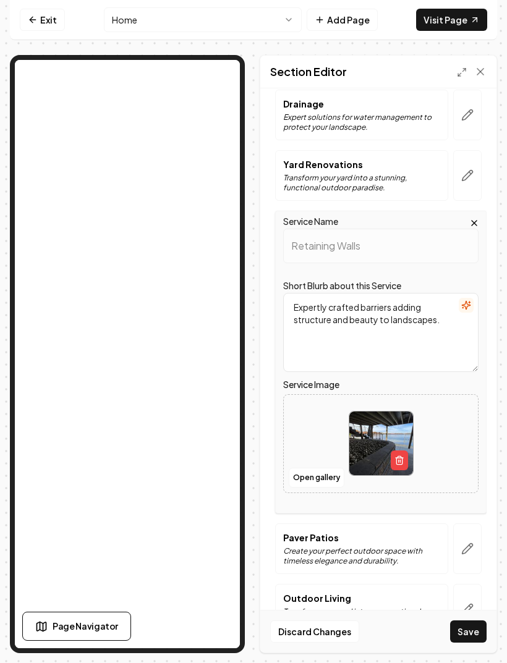
scroll to position [344, 0]
click at [470, 543] on icon "button" at bounding box center [467, 549] width 12 height 12
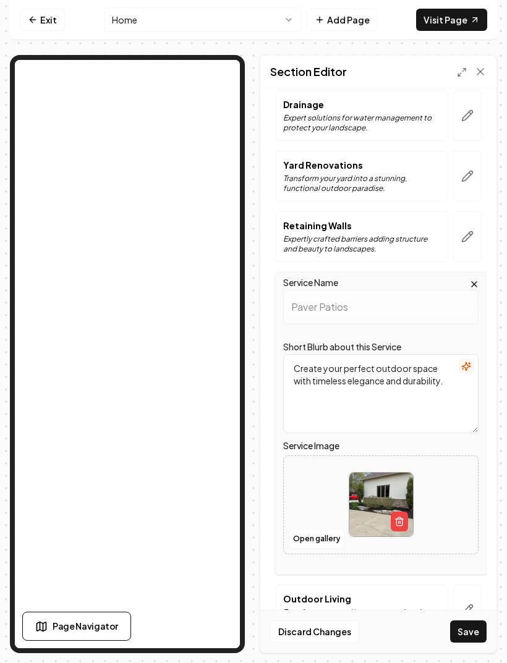
click at [389, 473] on img at bounding box center [381, 505] width 64 height 64
type input "**********"
click at [465, 637] on button "Save" at bounding box center [468, 632] width 36 height 22
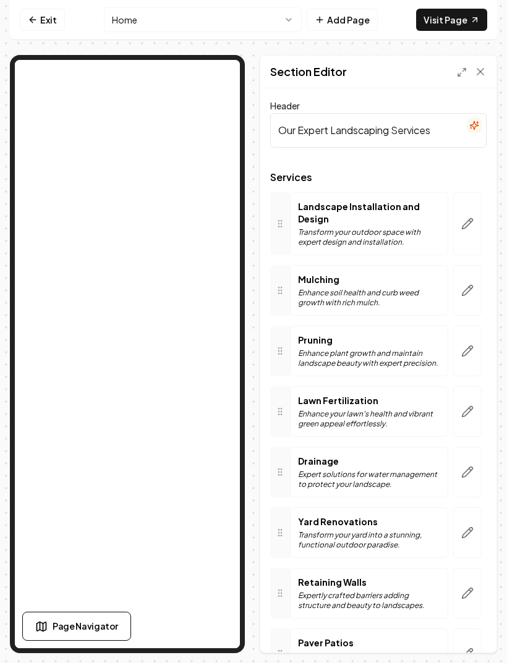
scroll to position [0, 0]
click at [461, 17] on link "Visit Page" at bounding box center [451, 20] width 71 height 22
